Goal: Task Accomplishment & Management: Use online tool/utility

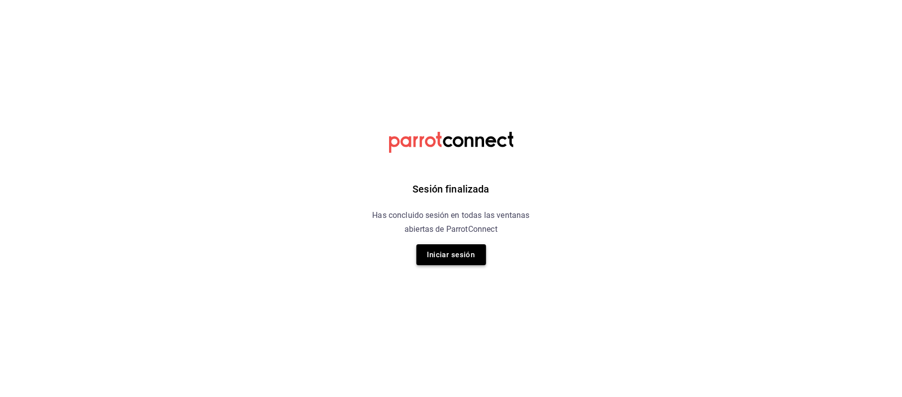
click at [456, 245] on button "Iniciar sesión" at bounding box center [452, 254] width 70 height 21
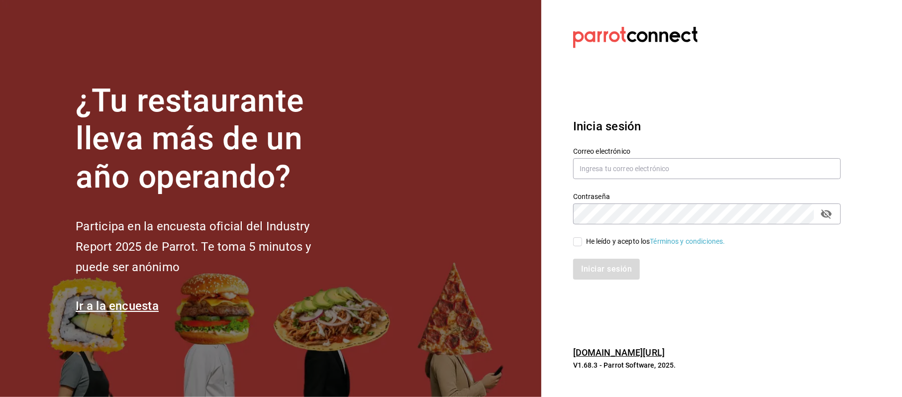
click at [586, 180] on div "Correo electrónico" at bounding box center [707, 163] width 268 height 33
click at [587, 176] on input "text" at bounding box center [707, 168] width 268 height 21
click at [604, 159] on input "text" at bounding box center [707, 168] width 268 height 21
type input "cinthiasgs15@gmail.com"
click at [596, 236] on div "He leído y acepto los Términos y condiciones." at bounding box center [655, 241] width 139 height 10
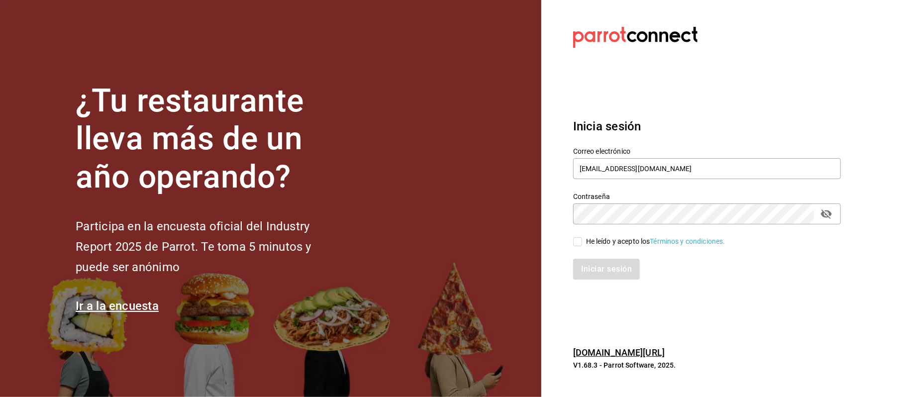
click at [582, 237] on input "He leído y acepto los Términos y condiciones." at bounding box center [577, 241] width 9 height 9
checkbox input "true"
click at [612, 265] on button "Iniciar sesión" at bounding box center [607, 269] width 68 height 21
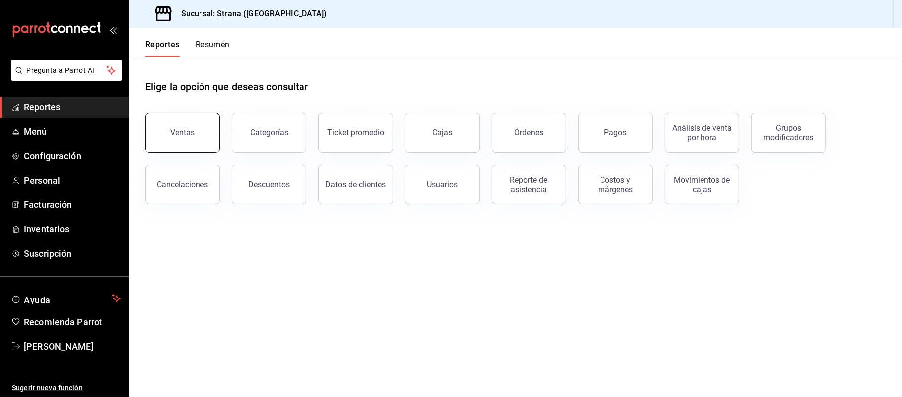
click at [186, 126] on button "Ventas" at bounding box center [182, 133] width 75 height 40
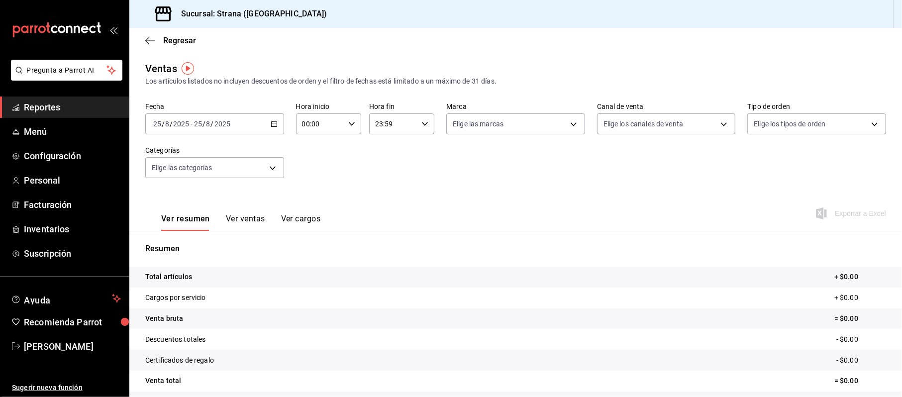
click at [271, 122] on icon "button" at bounding box center [274, 123] width 7 height 7
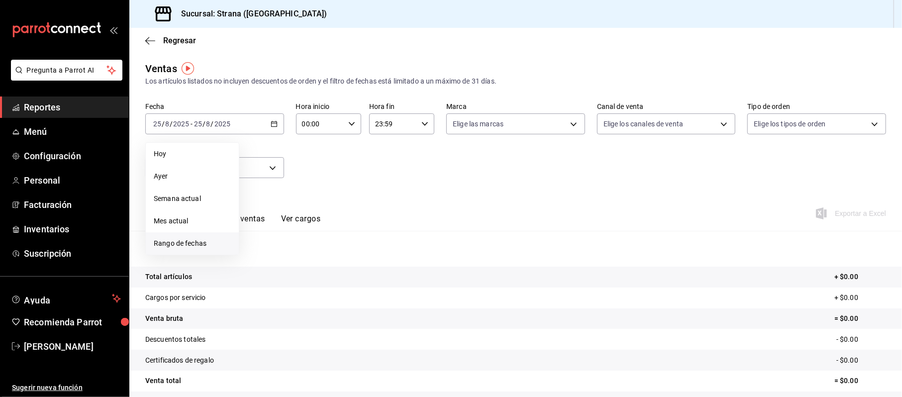
click at [214, 239] on span "Rango de fechas" at bounding box center [192, 243] width 77 height 10
click at [349, 255] on abbr "23" at bounding box center [348, 255] width 6 height 7
click at [356, 257] on button "23" at bounding box center [347, 256] width 17 height 18
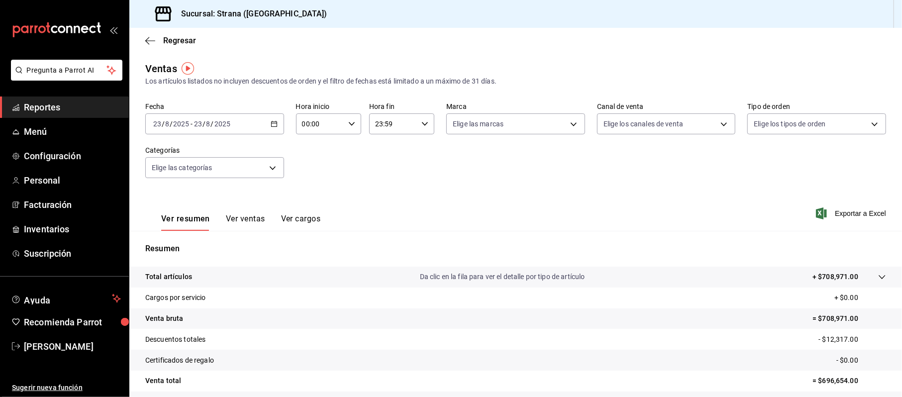
click at [267, 132] on div "[DATE] [DATE] - [DATE] [DATE]" at bounding box center [214, 123] width 139 height 21
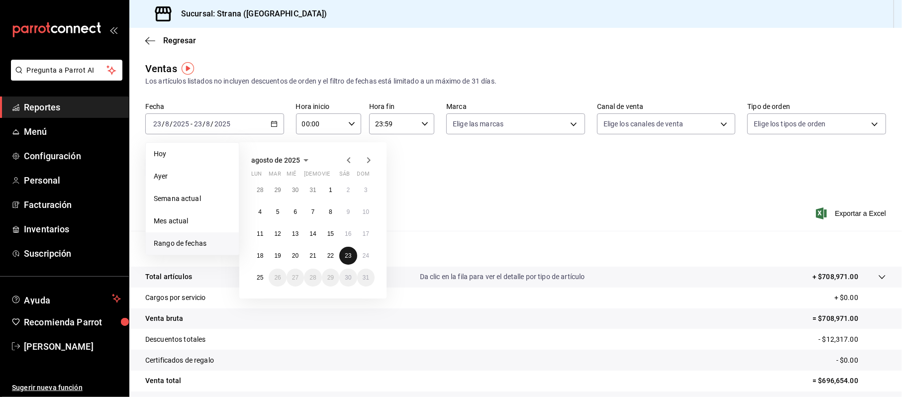
click at [351, 259] on abbr "23" at bounding box center [348, 255] width 6 height 7
click at [361, 259] on button "24" at bounding box center [365, 256] width 17 height 18
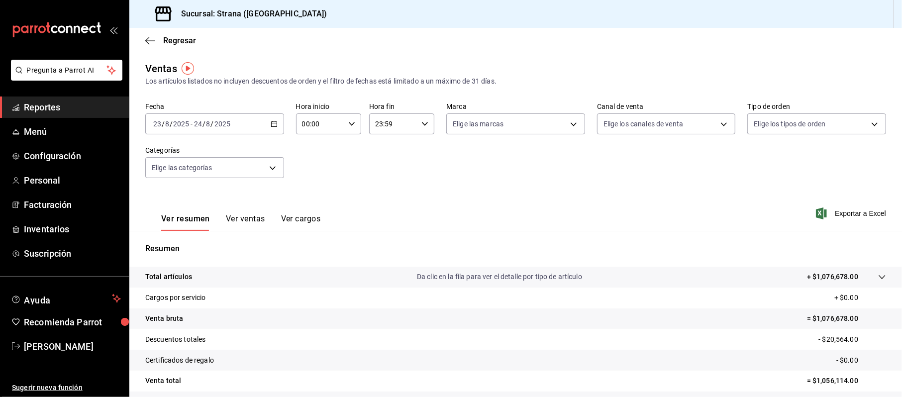
click at [305, 126] on input "00:00" at bounding box center [320, 124] width 48 height 20
click at [313, 196] on span "20" at bounding box center [310, 200] width 16 height 8
type input "20:00"
click at [387, 122] on div at bounding box center [451, 198] width 902 height 397
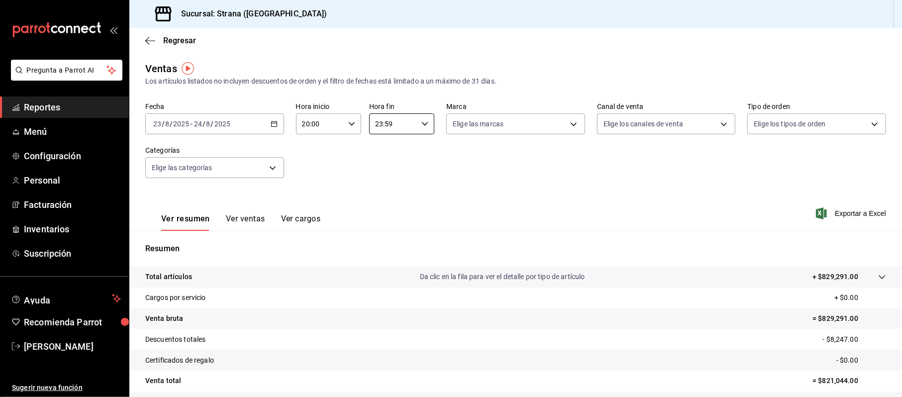
click at [382, 122] on input "23:59" at bounding box center [393, 124] width 48 height 20
click at [381, 180] on span "08" at bounding box center [382, 179] width 16 height 8
type input "08:59"
click at [520, 176] on div at bounding box center [451, 198] width 902 height 397
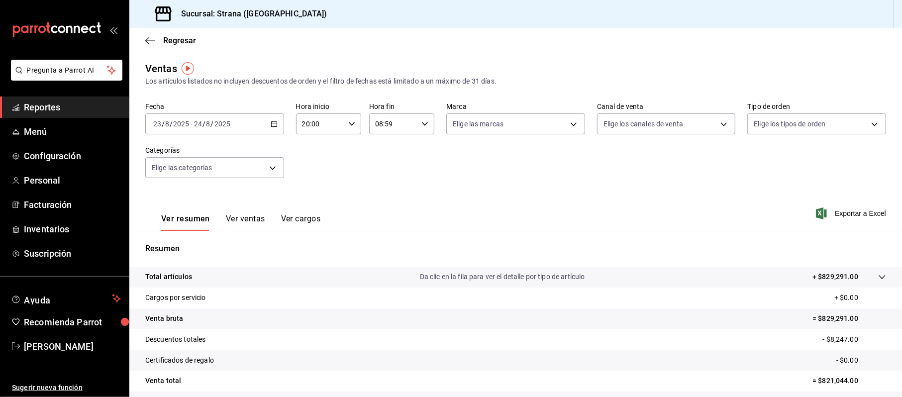
click at [253, 213] on div "Ver resumen Ver ventas Ver cargos" at bounding box center [232, 216] width 175 height 29
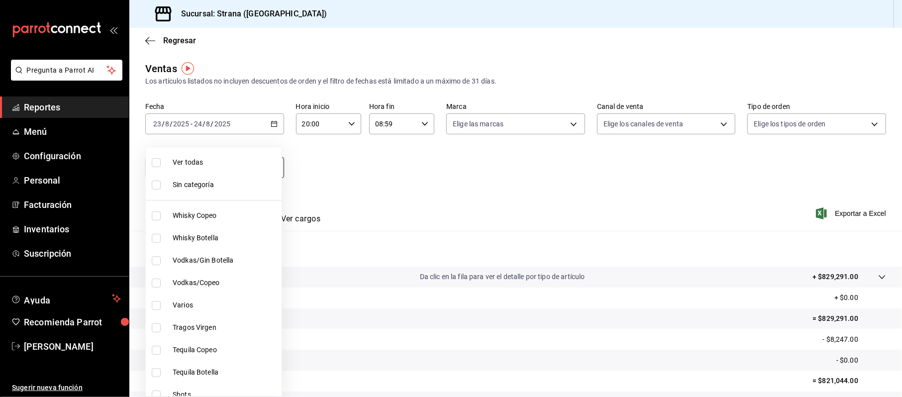
click at [245, 168] on body "Pregunta a Parrot AI Reportes Menú Configuración Personal Facturación Inventari…" at bounding box center [451, 198] width 902 height 397
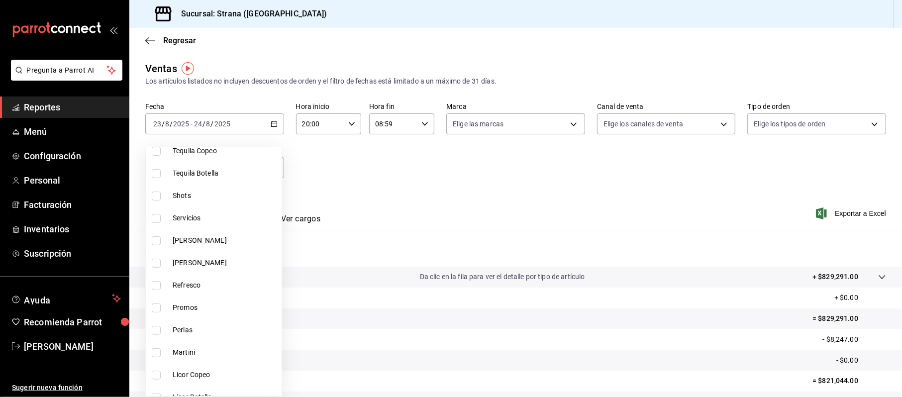
scroll to position [464, 0]
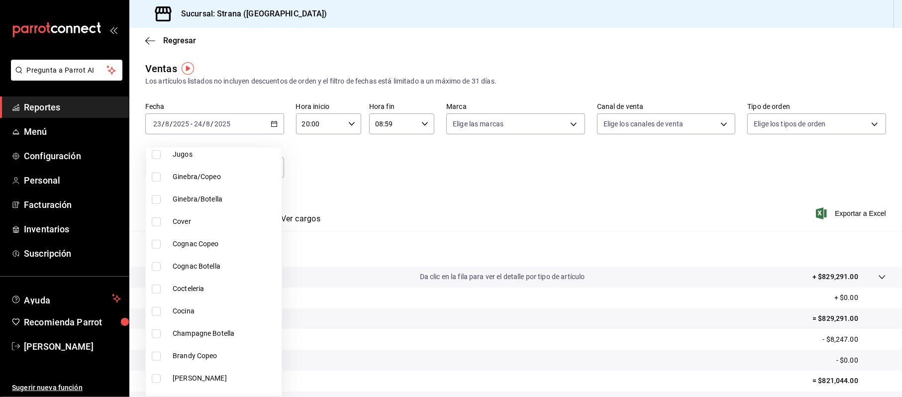
click at [183, 313] on span "Cocina" at bounding box center [225, 311] width 105 height 10
type input "21078aee-3c76-44e1-85fc-78091211877d"
checkbox input "true"
click at [507, 187] on div at bounding box center [451, 198] width 902 height 397
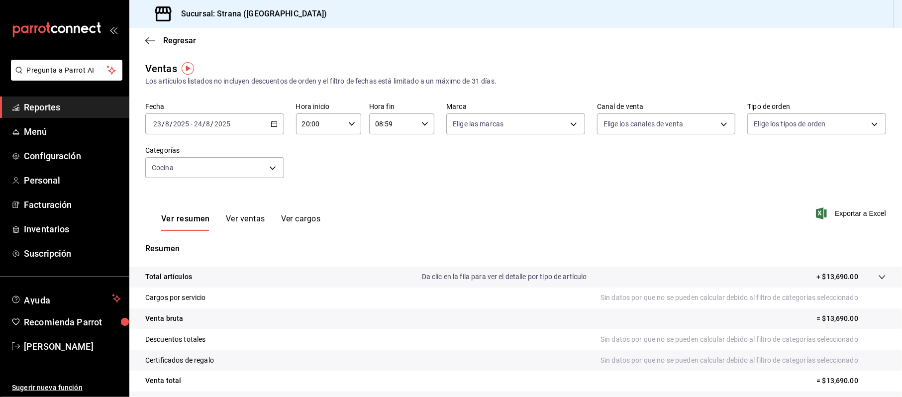
click at [247, 219] on button "Ver ventas" at bounding box center [245, 222] width 39 height 17
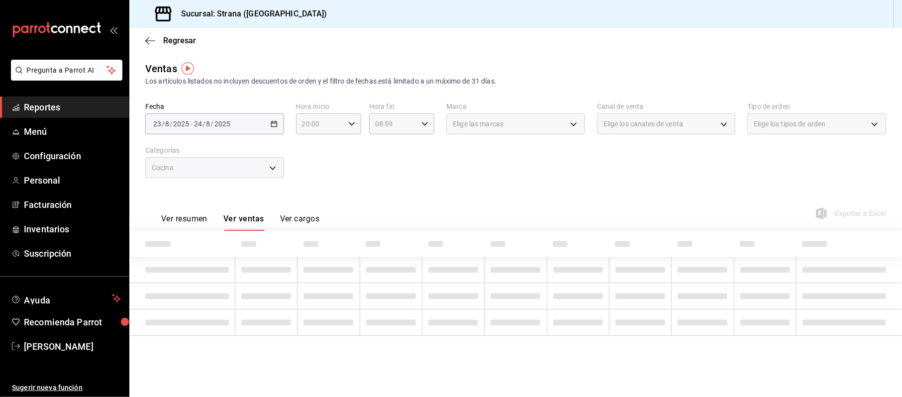
click at [498, 173] on div "Fecha [DATE] [DATE] - [DATE] [DATE] Hora inicio 20:00 Hora inicio Hora fin 08:5…" at bounding box center [515, 147] width 741 height 88
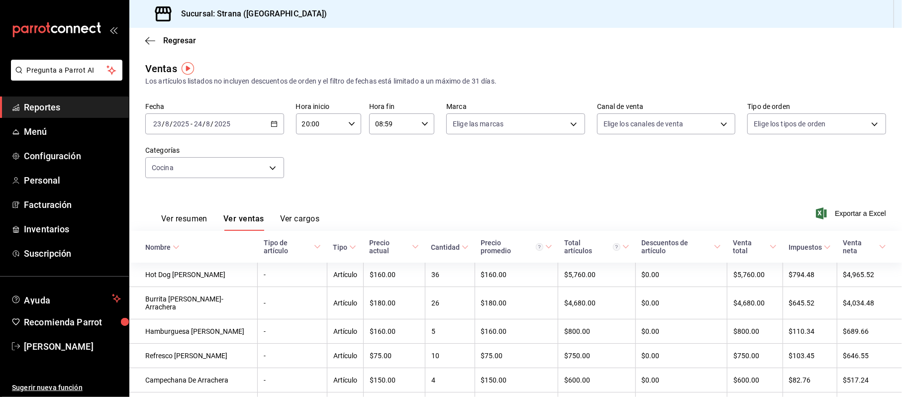
click at [440, 193] on div "Ver resumen Ver ventas Ver cargos Exportar a Excel" at bounding box center [515, 210] width 773 height 41
click at [181, 217] on button "Ver resumen" at bounding box center [184, 222] width 46 height 17
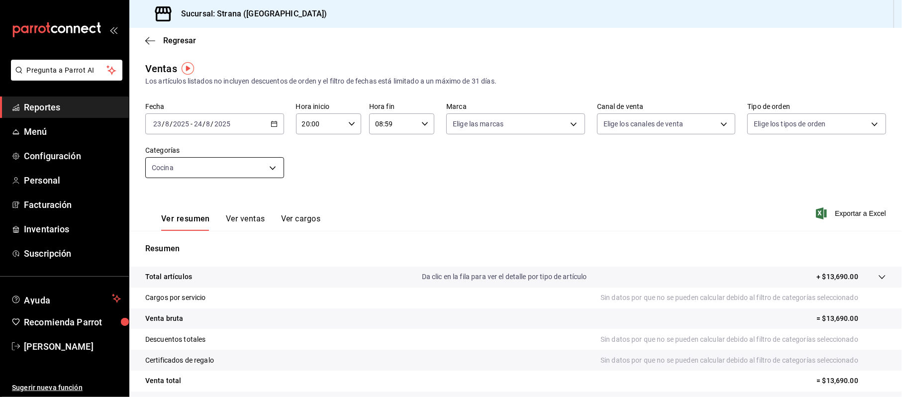
click at [207, 157] on body "Pregunta a Parrot AI Reportes Menú Configuración Personal Facturación Inventari…" at bounding box center [451, 198] width 902 height 397
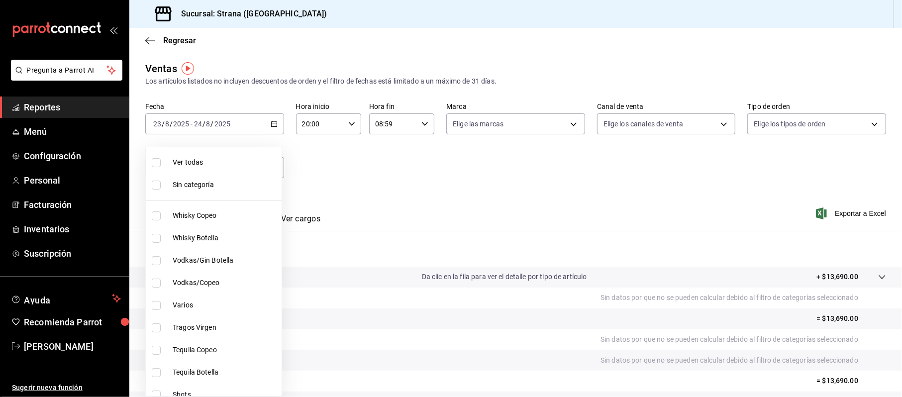
click at [190, 176] on li "Sin categoría" at bounding box center [214, 185] width 136 height 22
checkbox input "true"
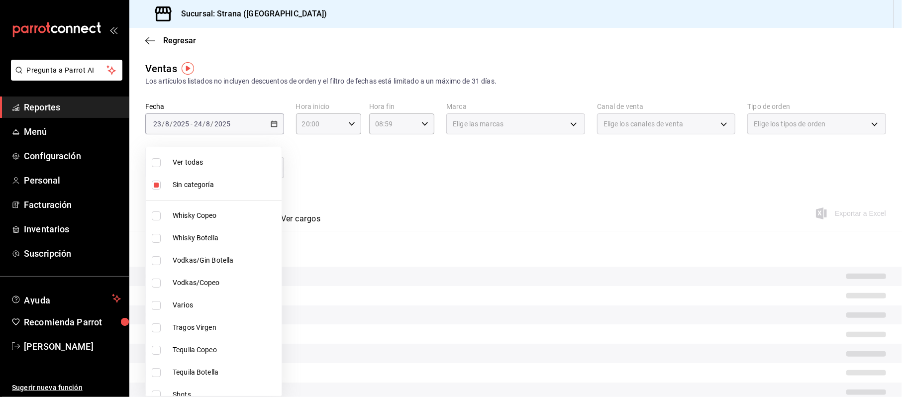
click at [198, 158] on span "Ver todas" at bounding box center [225, 162] width 105 height 10
type input "b4318c79-cd7f-451b-8559-401d011d0110,aa2b32eb-16a2-466f-9024-6e4341b6453f,789ed…"
checkbox input "true"
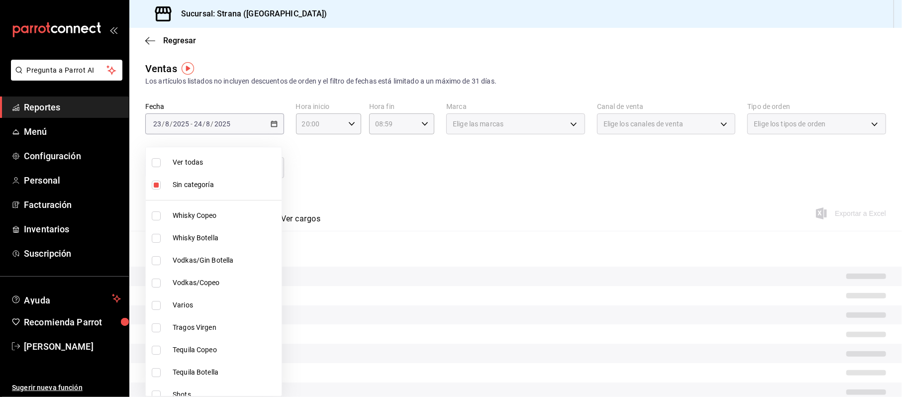
checkbox input "true"
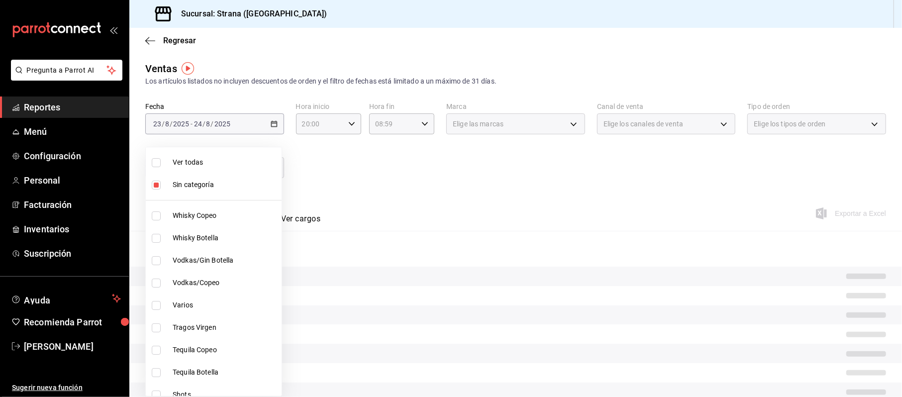
checkbox input "true"
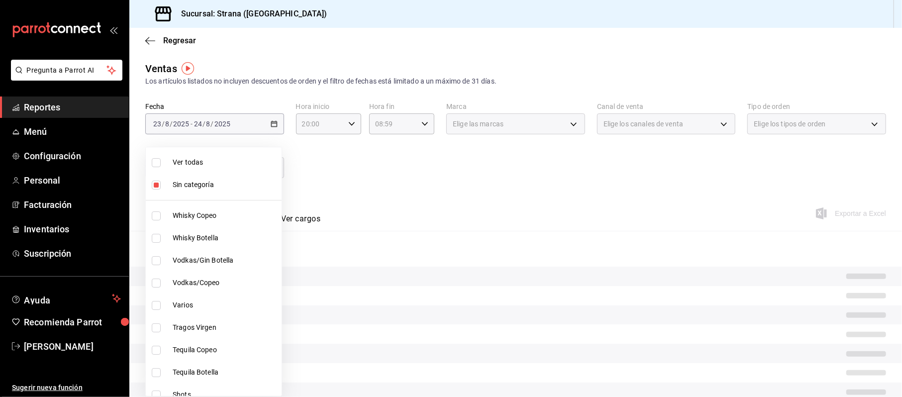
checkbox input "true"
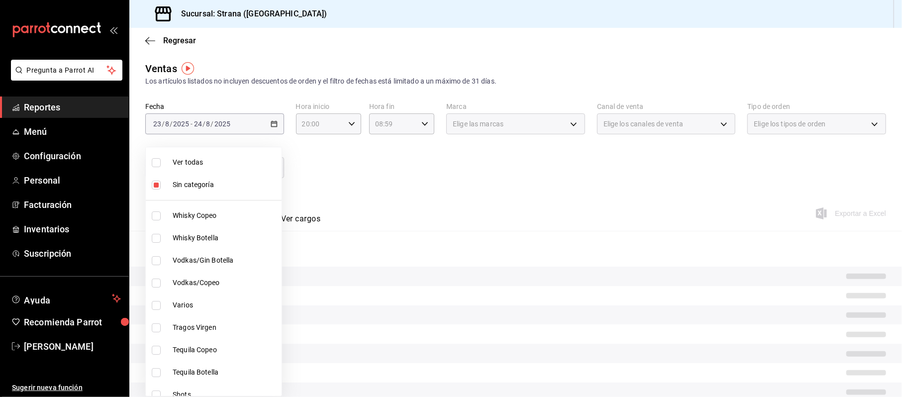
checkbox input "true"
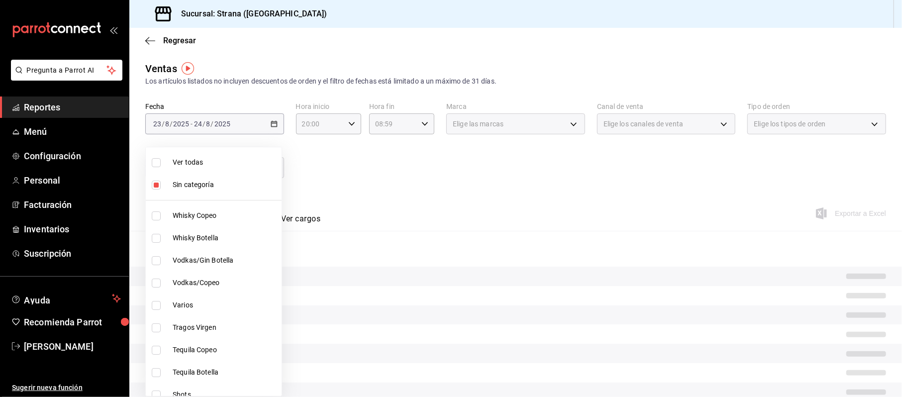
checkbox input "true"
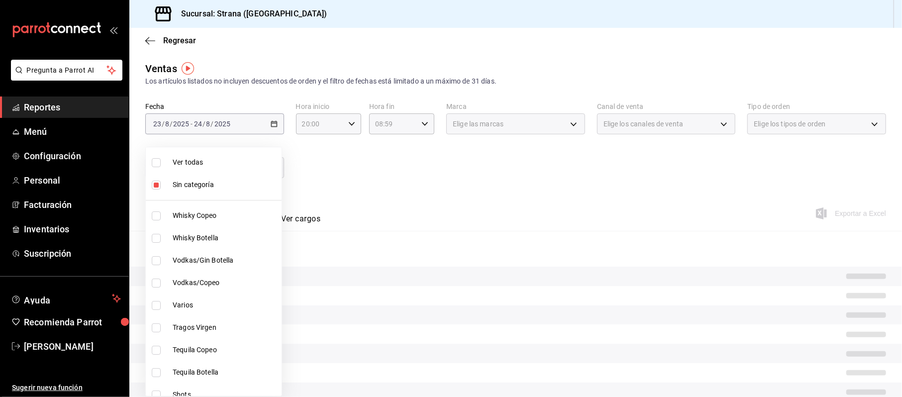
checkbox input "true"
click at [682, 178] on div at bounding box center [451, 198] width 902 height 397
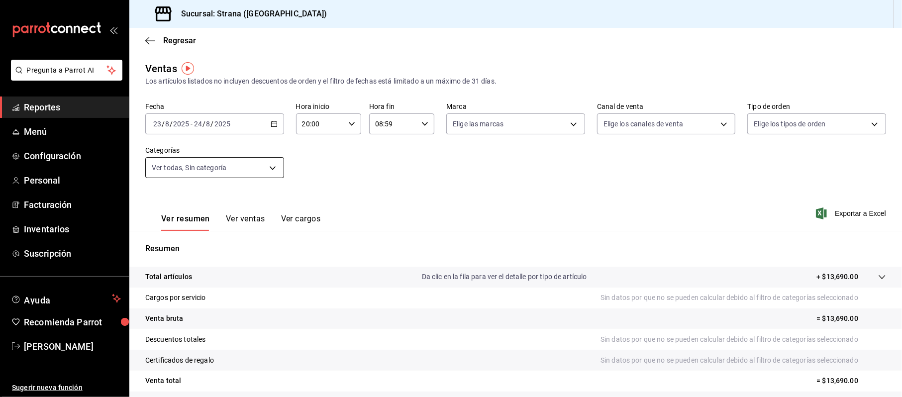
click at [229, 162] on body "Pregunta a Parrot AI Reportes Menú Configuración Personal Facturación Inventari…" at bounding box center [451, 198] width 902 height 397
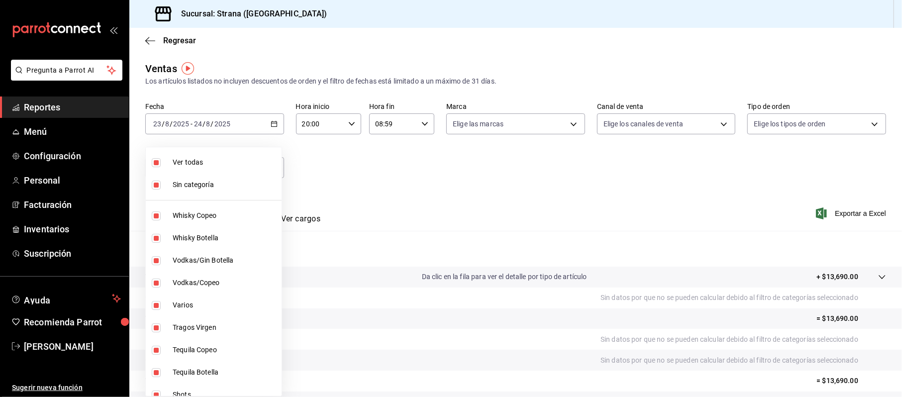
click at [193, 188] on span "Sin categoría" at bounding box center [225, 185] width 105 height 10
checkbox input "false"
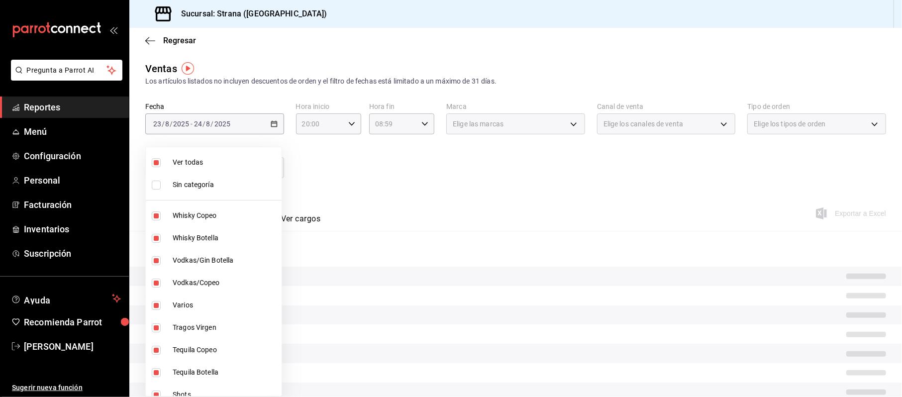
click at [194, 170] on li "Ver todas" at bounding box center [214, 162] width 136 height 22
checkbox input "false"
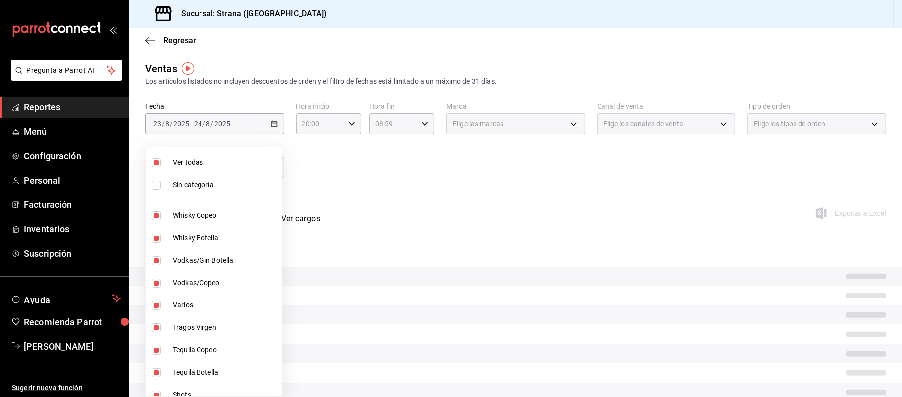
checkbox input "false"
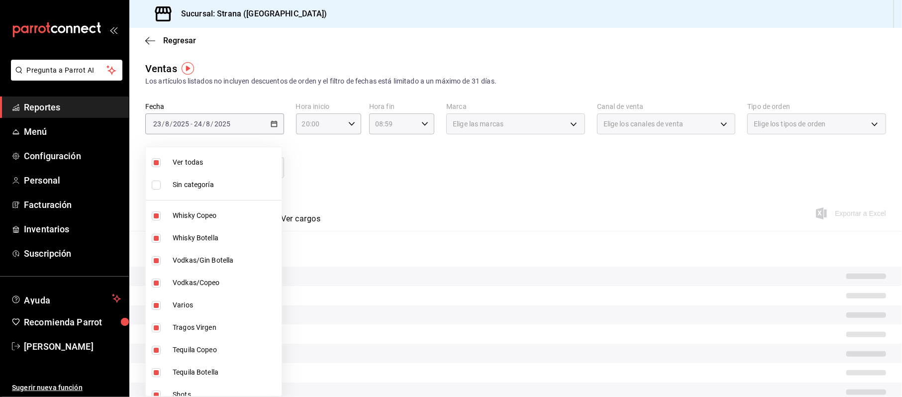
checkbox input "false"
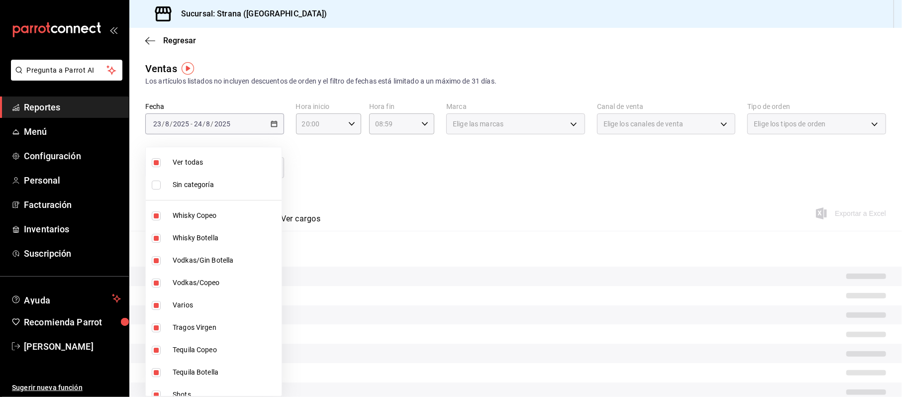
checkbox input "false"
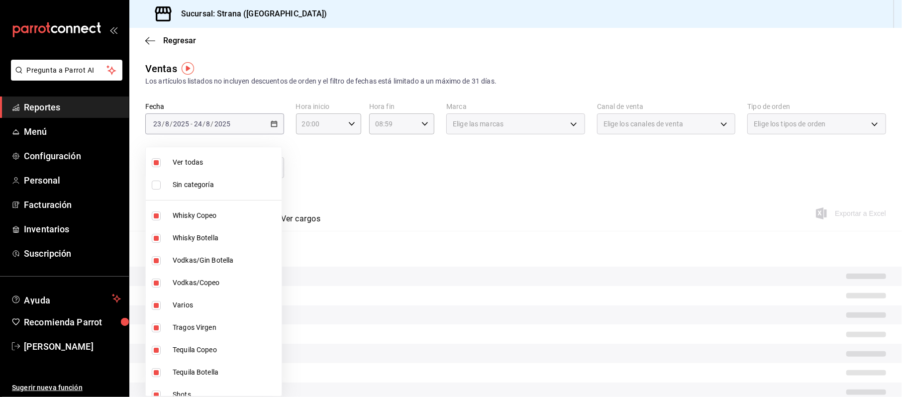
checkbox input "false"
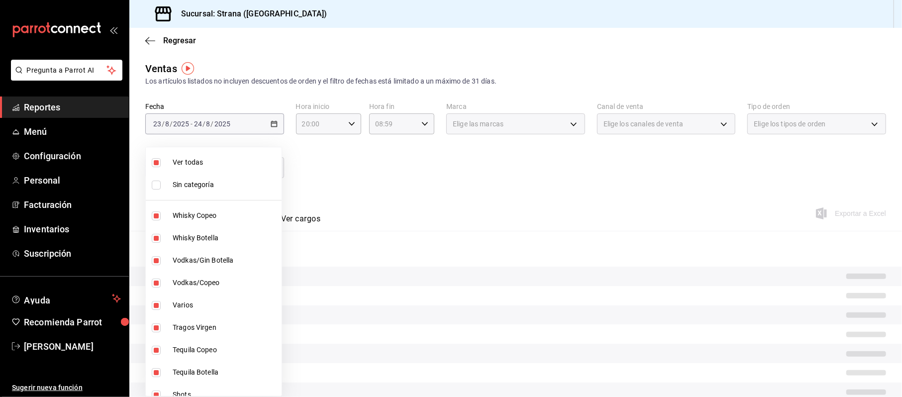
checkbox input "false"
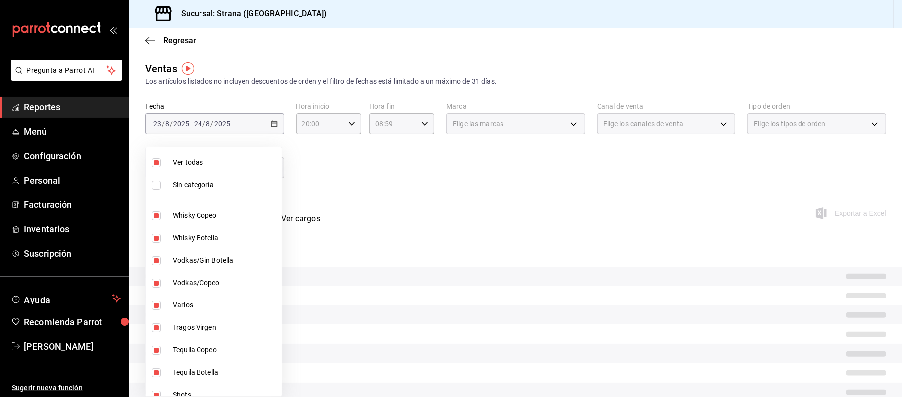
checkbox input "false"
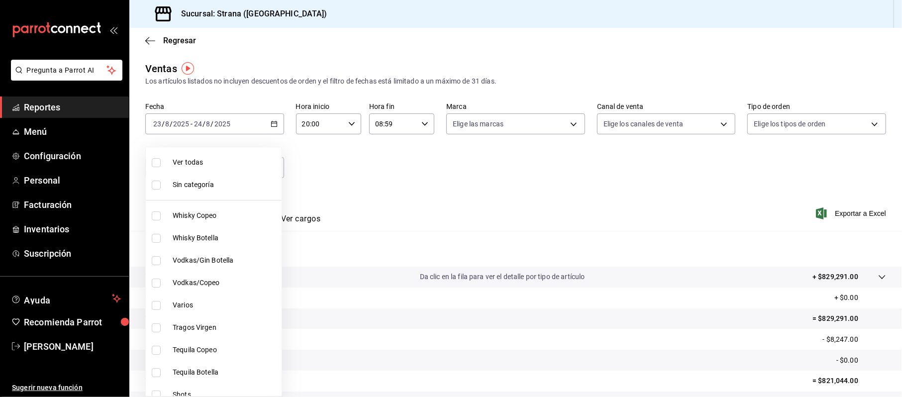
click at [409, 157] on div at bounding box center [451, 198] width 902 height 397
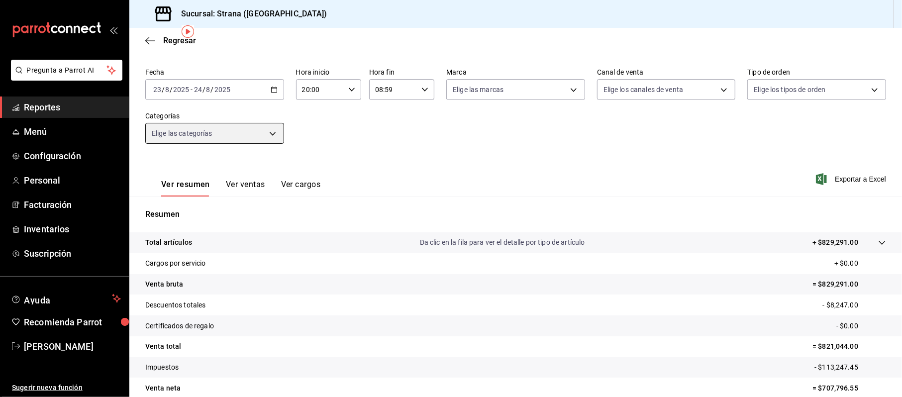
scroll to position [37, 0]
